Goal: Task Accomplishment & Management: Manage account settings

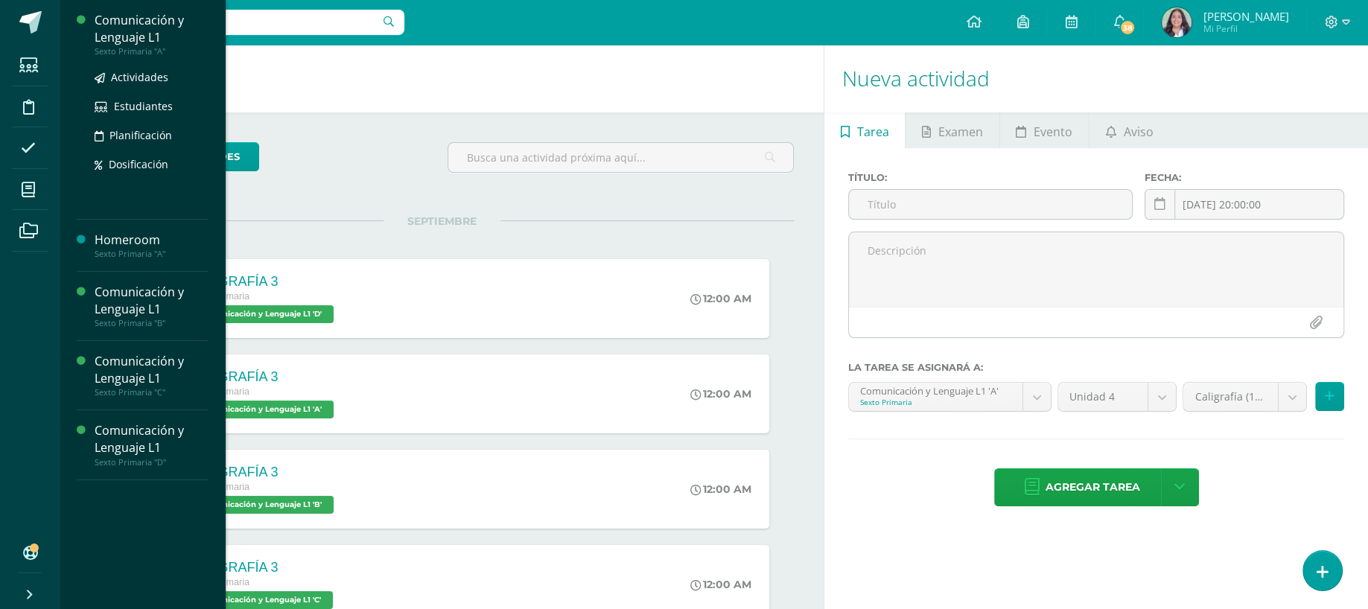
click at [128, 48] on div "Sexto Primaria "A"" at bounding box center [151, 51] width 113 height 10
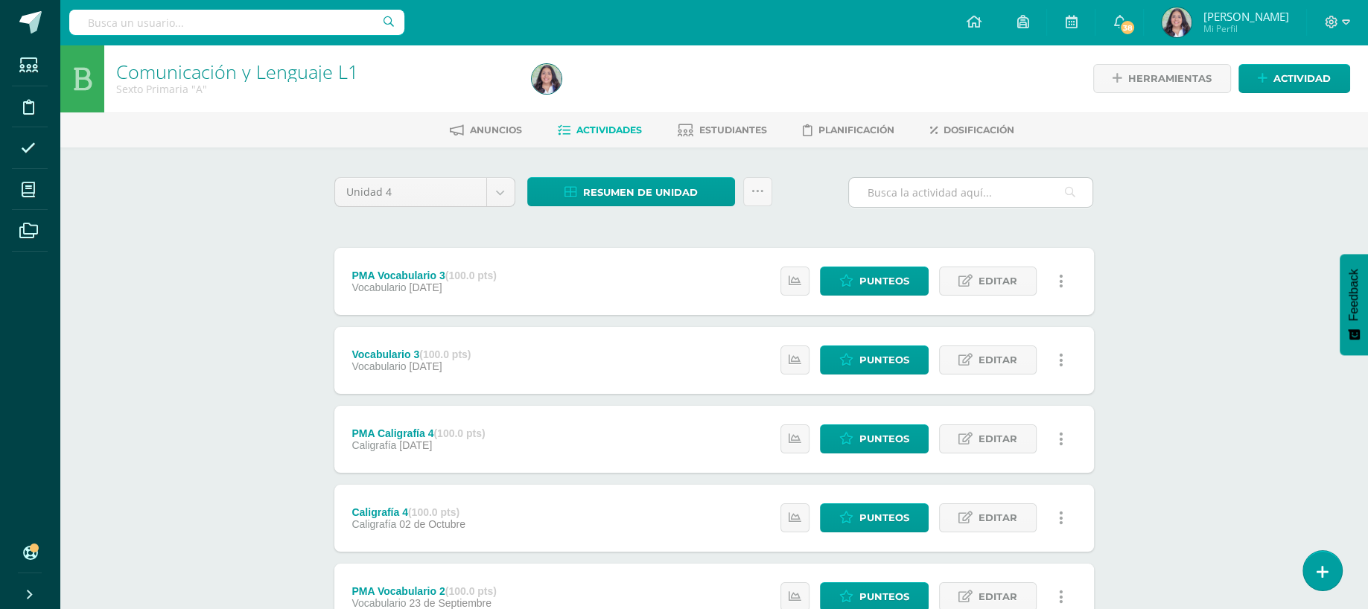
click at [920, 193] on input "text" at bounding box center [971, 192] width 244 height 29
click at [731, 121] on link "Estudiantes" at bounding box center [722, 130] width 89 height 24
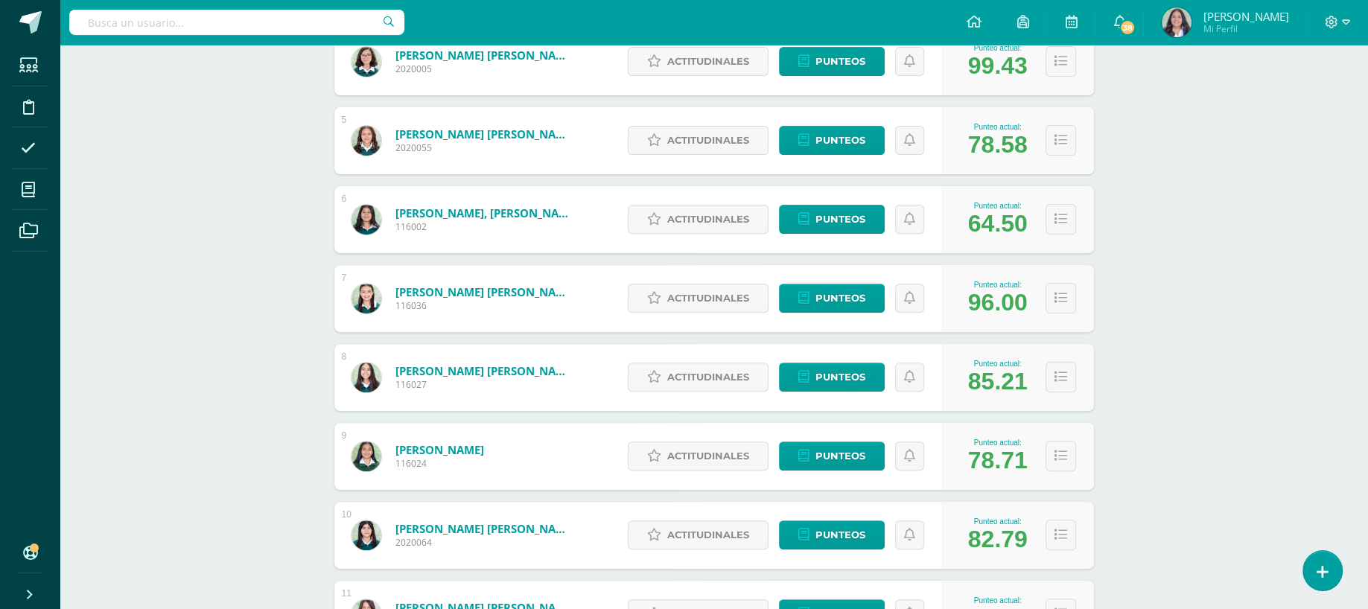
scroll to position [1065, 0]
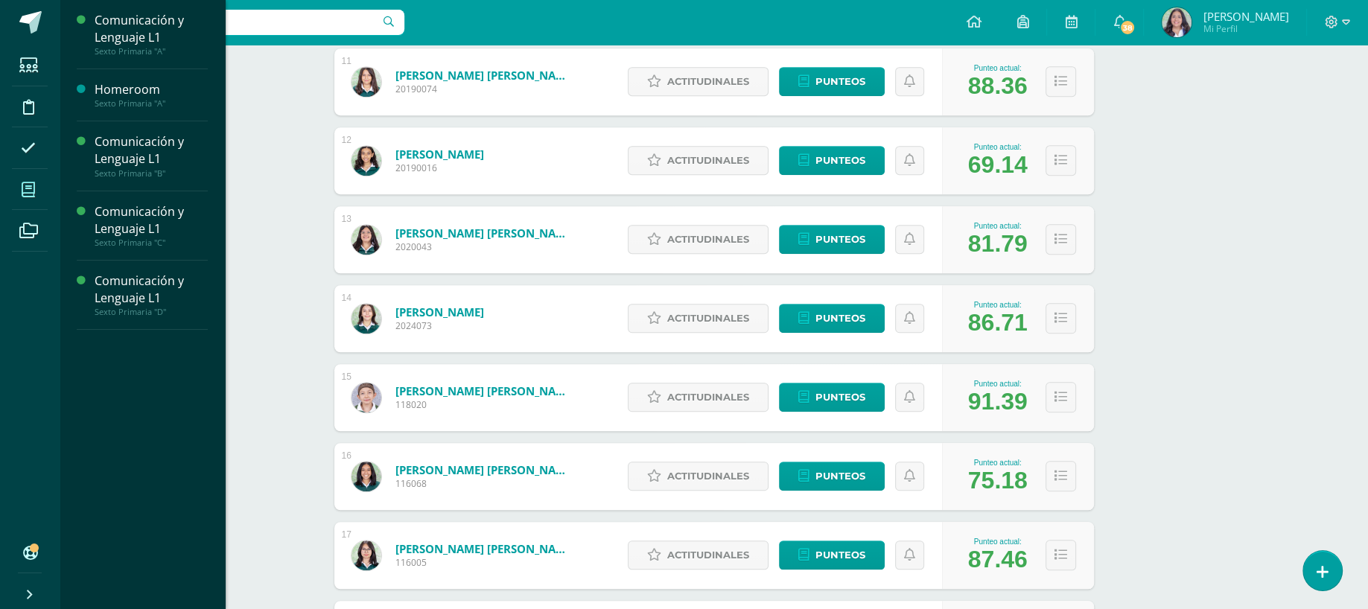
click at [19, 191] on span at bounding box center [29, 190] width 34 height 34
click at [126, 238] on div "Sexto Primaria "C"" at bounding box center [151, 243] width 113 height 10
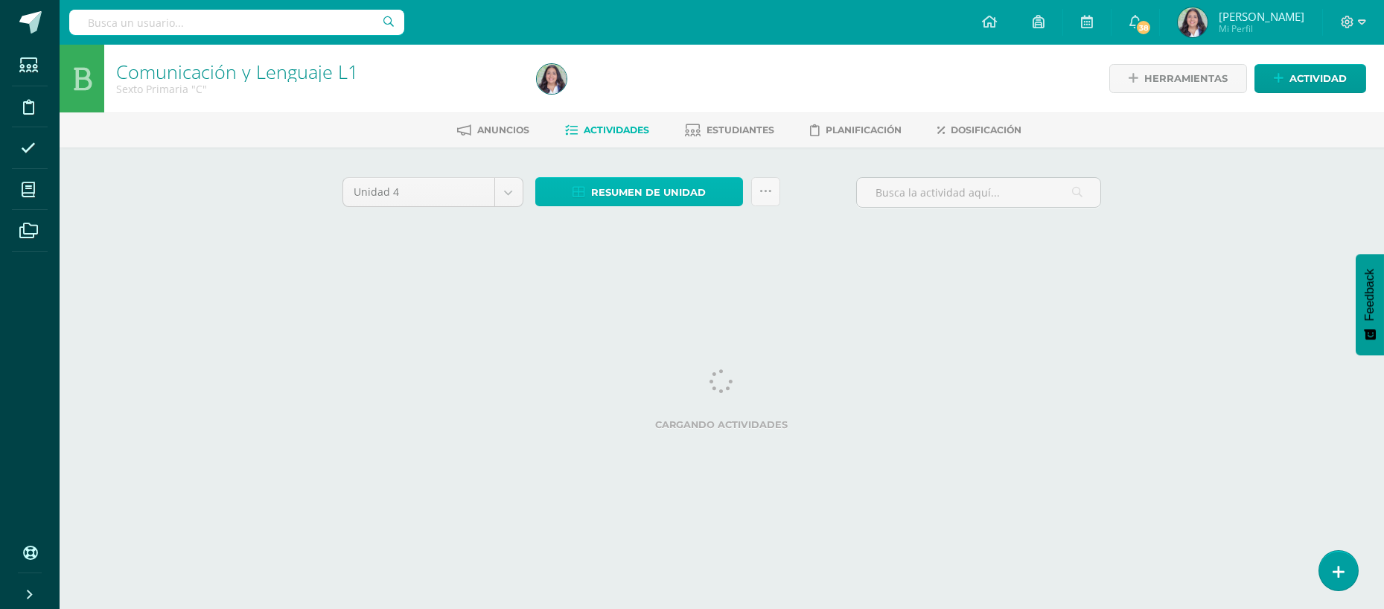
click at [695, 184] on span "Resumen de unidad" at bounding box center [648, 193] width 115 height 28
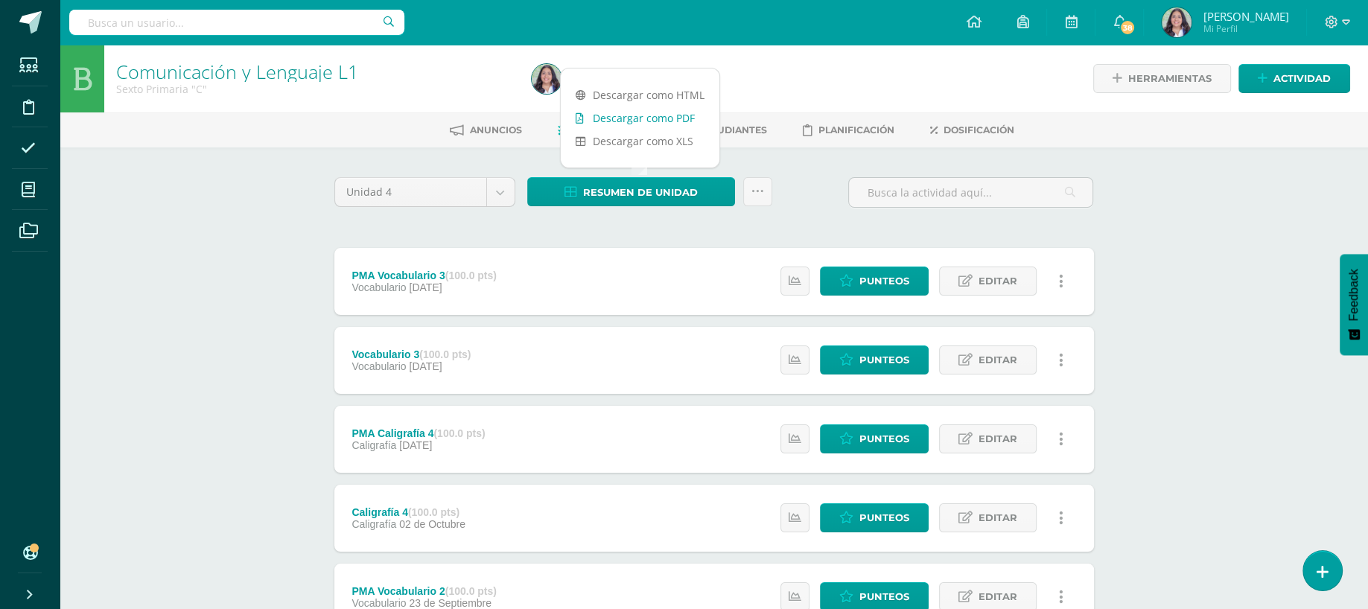
click at [666, 115] on link "Descargar como PDF" at bounding box center [640, 117] width 159 height 23
click at [771, 135] on ul "Anuncios Actividades Estudiantes Planificación Dosificación" at bounding box center [731, 130] width 1308 height 25
click at [756, 134] on span "Estudiantes" at bounding box center [733, 129] width 68 height 11
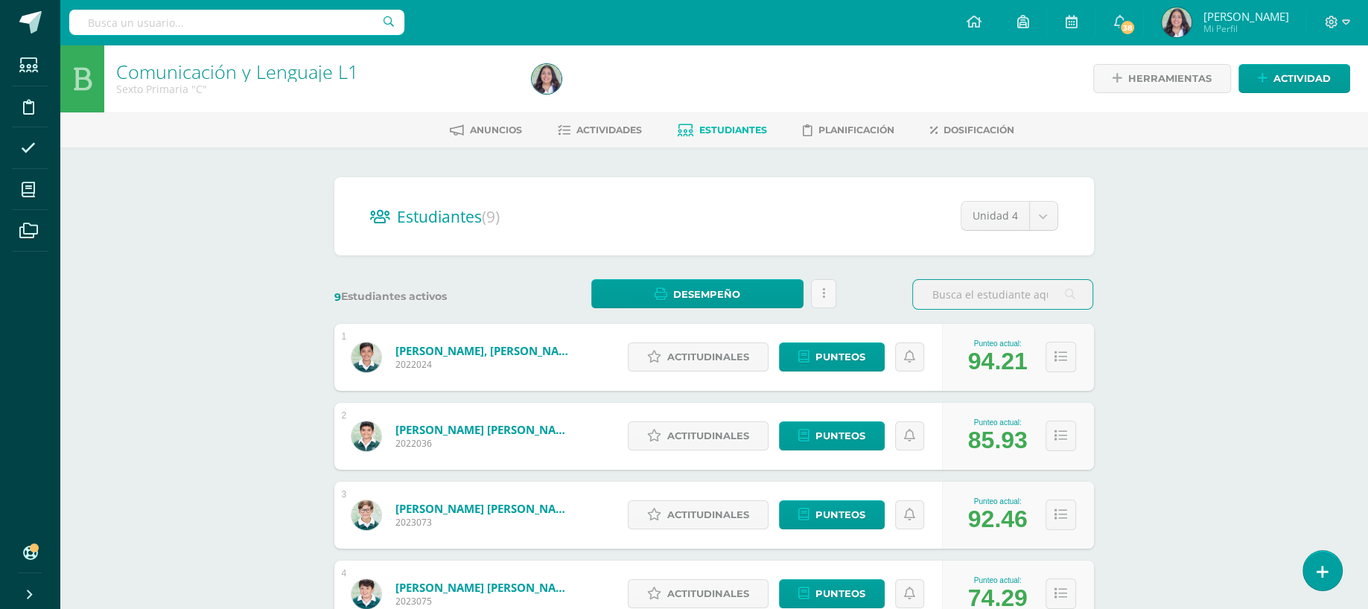
scroll to position [510, 0]
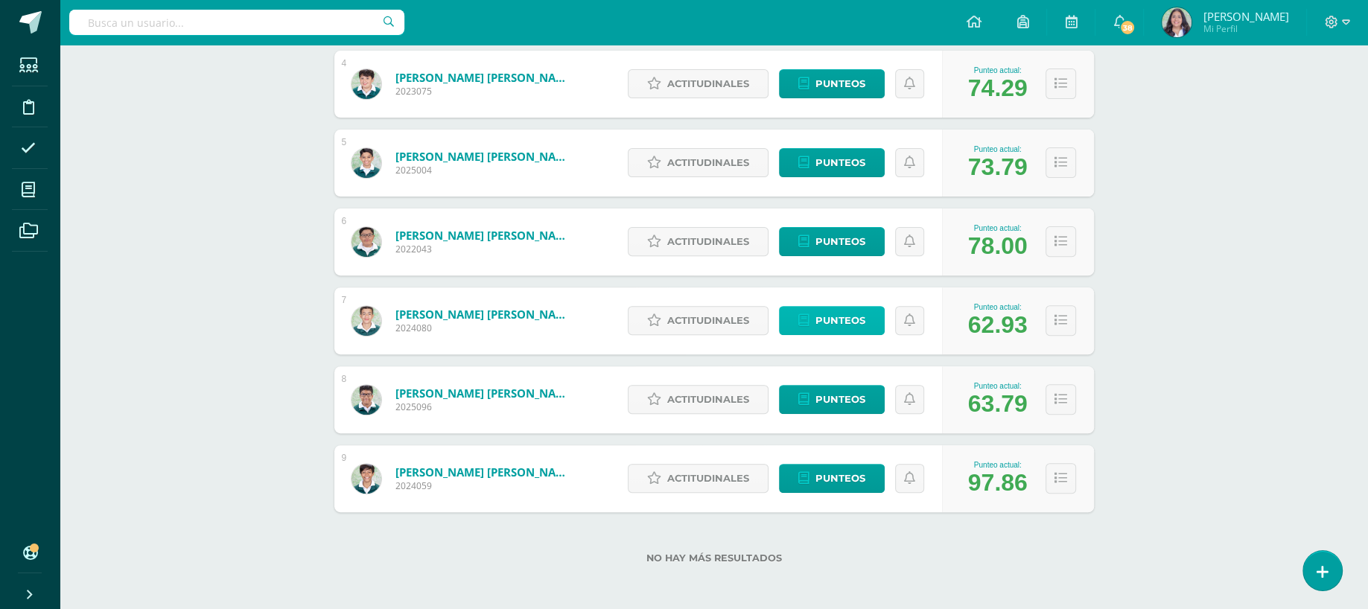
click at [850, 321] on span "Punteos" at bounding box center [840, 321] width 50 height 28
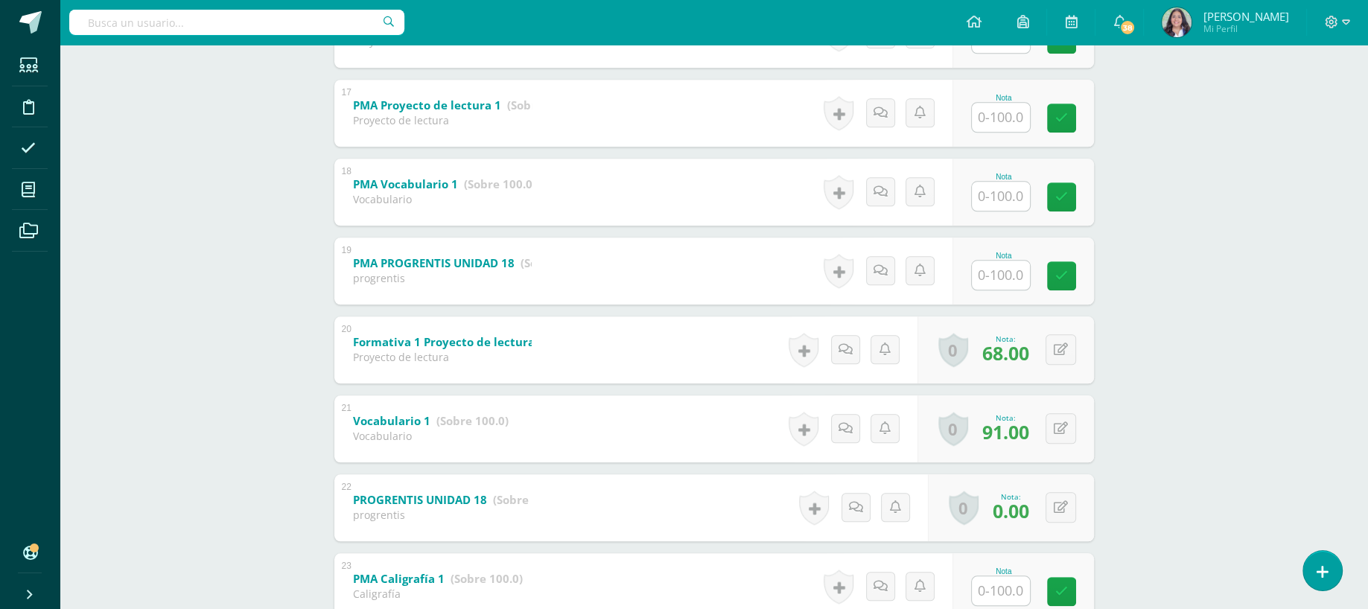
scroll to position [1511, 0]
